Goal: Obtain resource: Obtain resource

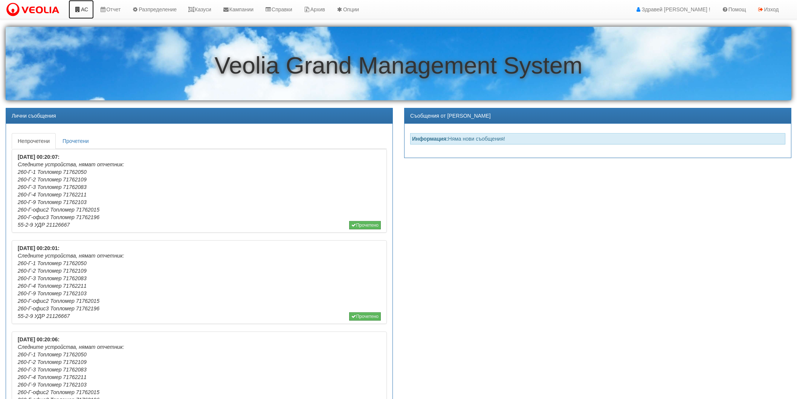
click at [77, 17] on link "АС" at bounding box center [81, 9] width 25 height 19
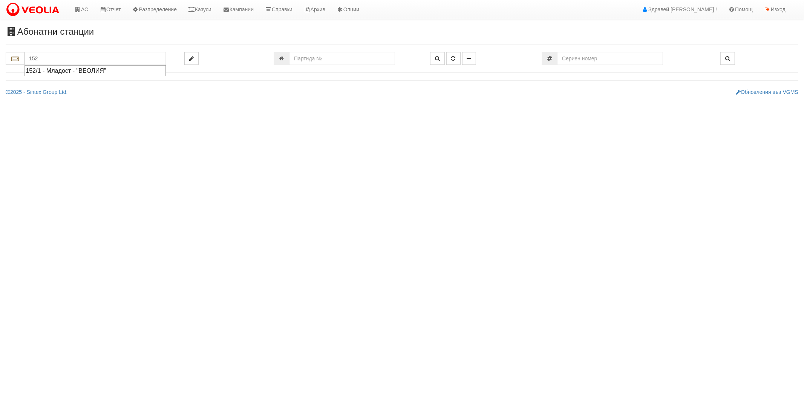
click at [73, 68] on div "152/1 - Младост - "ВЕОЛИЯ"" at bounding box center [95, 70] width 139 height 9
type input "152/1 - Младост - "ВЕОЛИЯ""
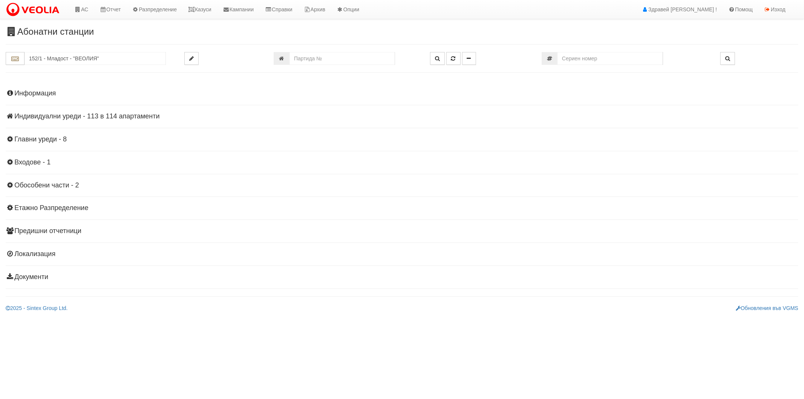
click at [49, 94] on h4 "Информация" at bounding box center [402, 94] width 793 height 8
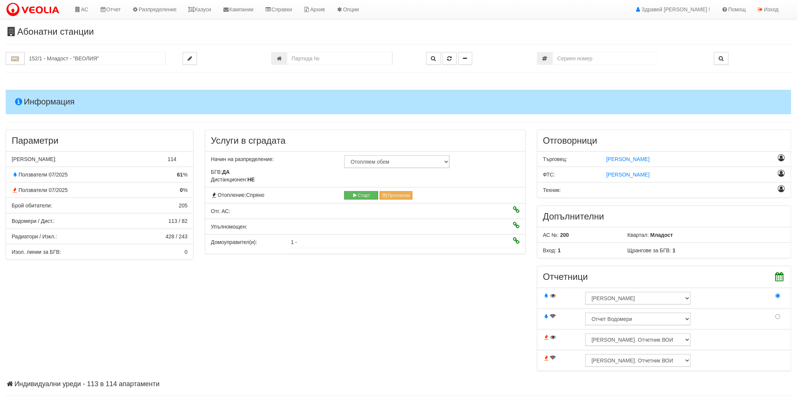
click at [49, 94] on h4 "Информация" at bounding box center [399, 102] width 786 height 24
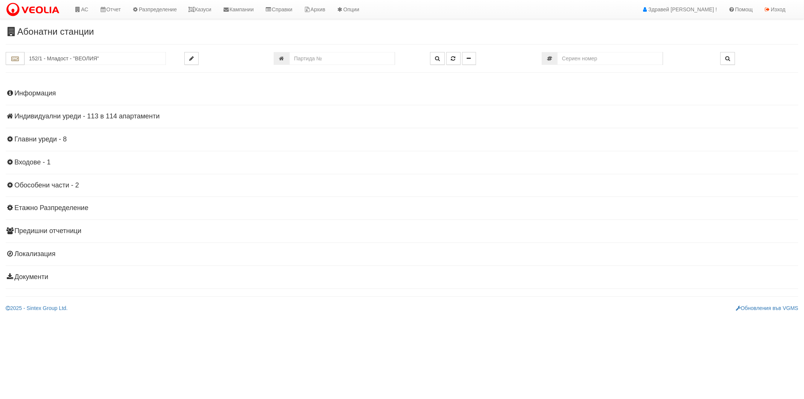
click at [43, 115] on h4 "Индивидуални уреди - 113 в 114 апартаменти" at bounding box center [402, 117] width 793 height 8
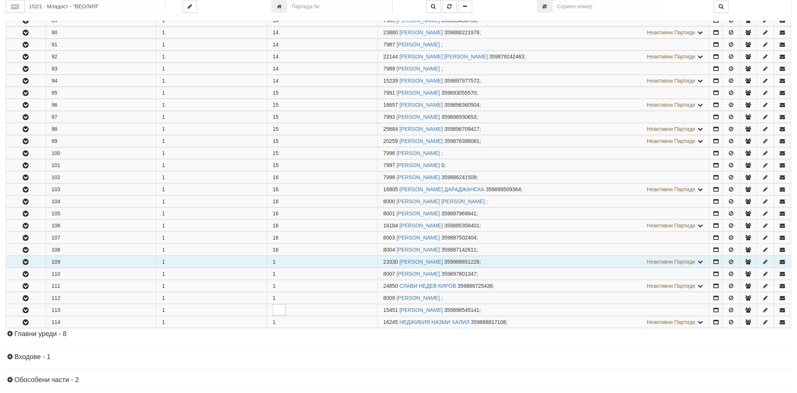
scroll to position [1256, 0]
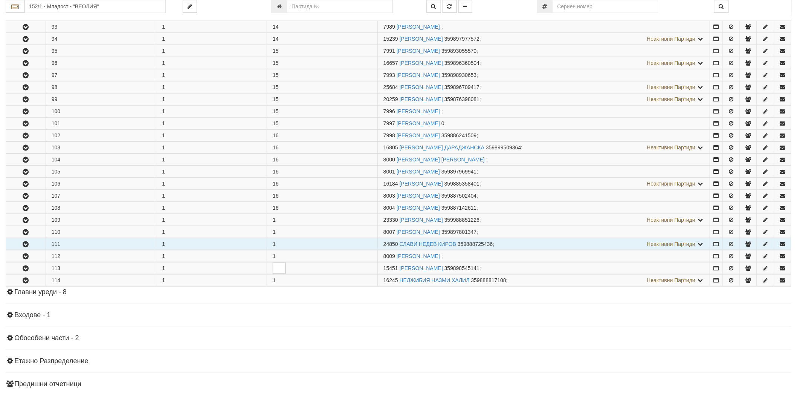
click at [35, 246] on button "button" at bounding box center [26, 243] width 40 height 11
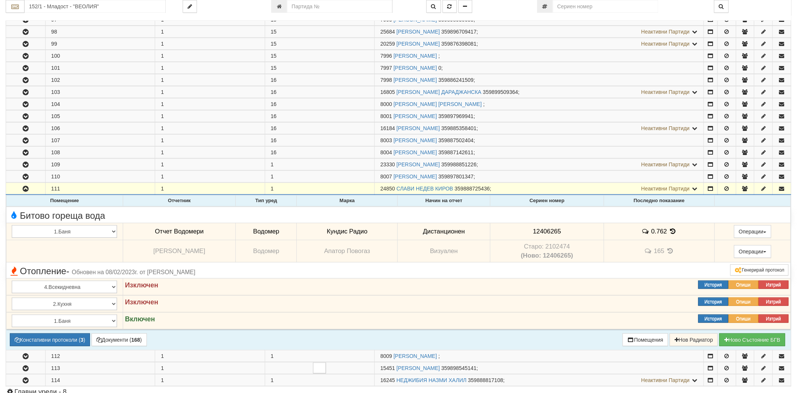
scroll to position [1298, 0]
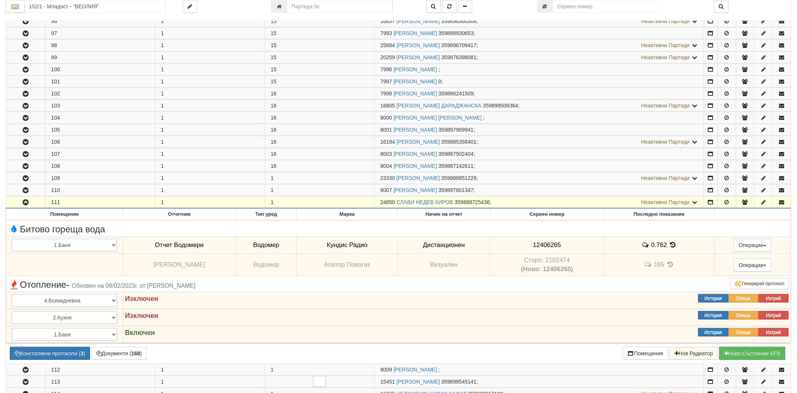
click at [23, 205] on icon "button" at bounding box center [25, 202] width 9 height 5
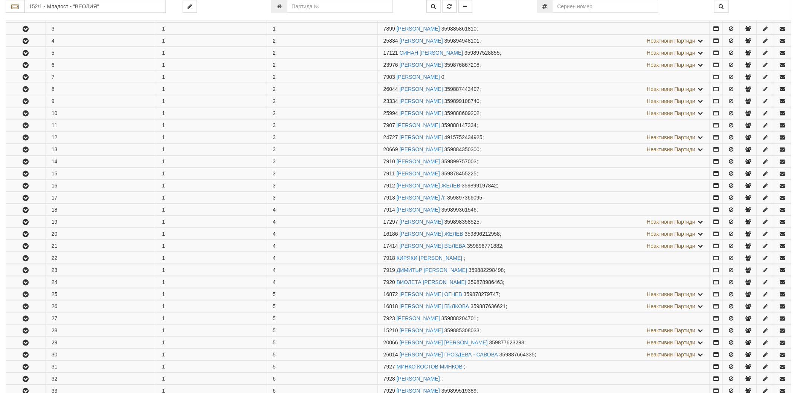
scroll to position [0, 0]
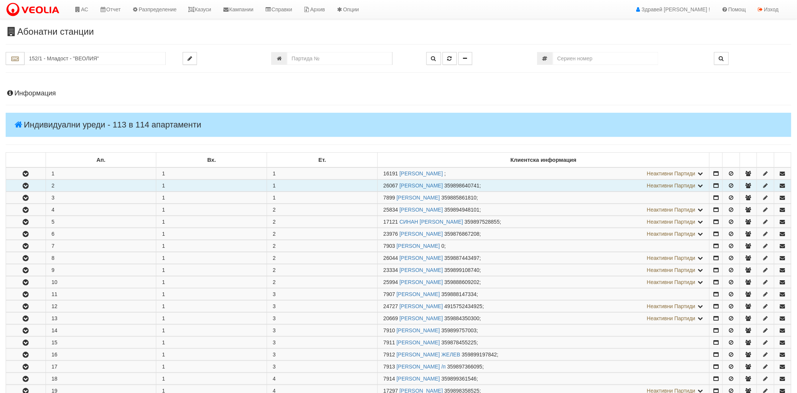
click at [23, 186] on icon "button" at bounding box center [25, 185] width 9 height 5
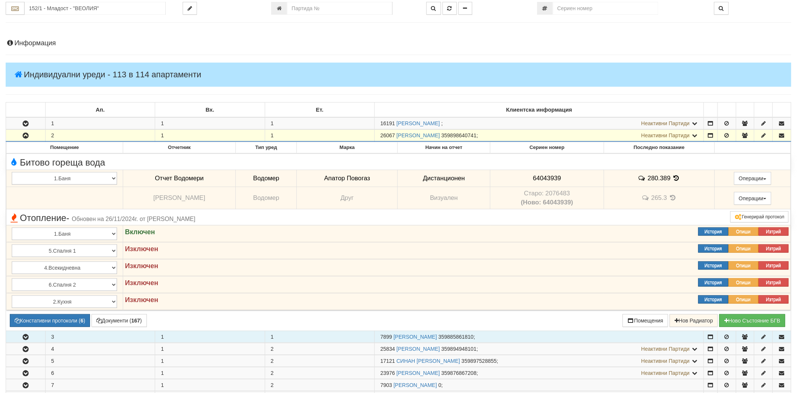
scroll to position [125, 0]
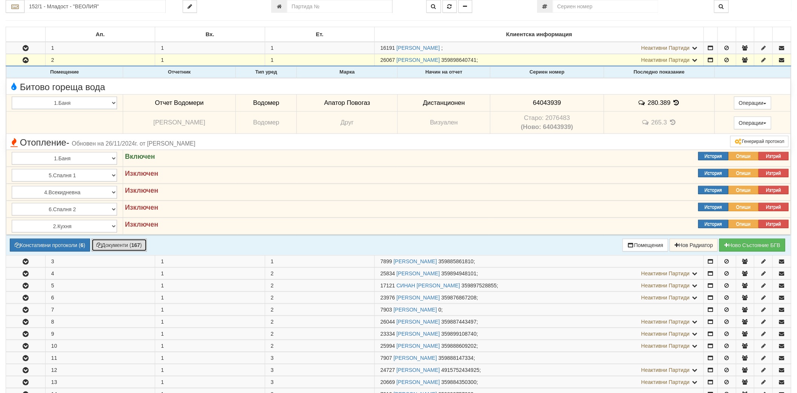
click at [127, 244] on button "Документи ( 167 )" at bounding box center [119, 245] width 55 height 13
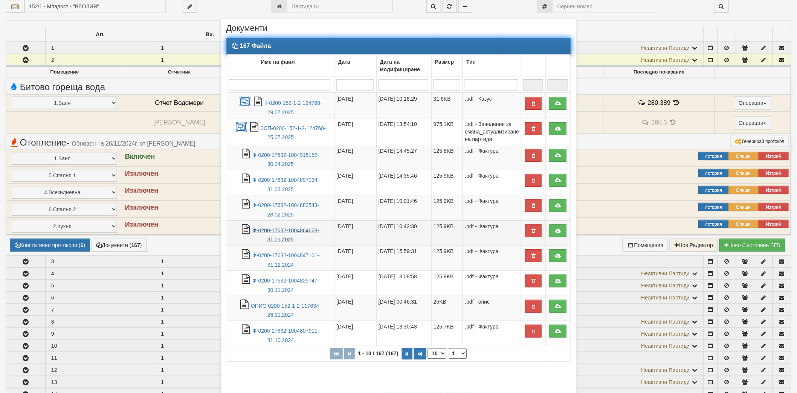
click at [283, 238] on link "Ф-0200-17632-1004864668-31.01.2025" at bounding box center [286, 234] width 67 height 15
